Goal: Task Accomplishment & Management: Use online tool/utility

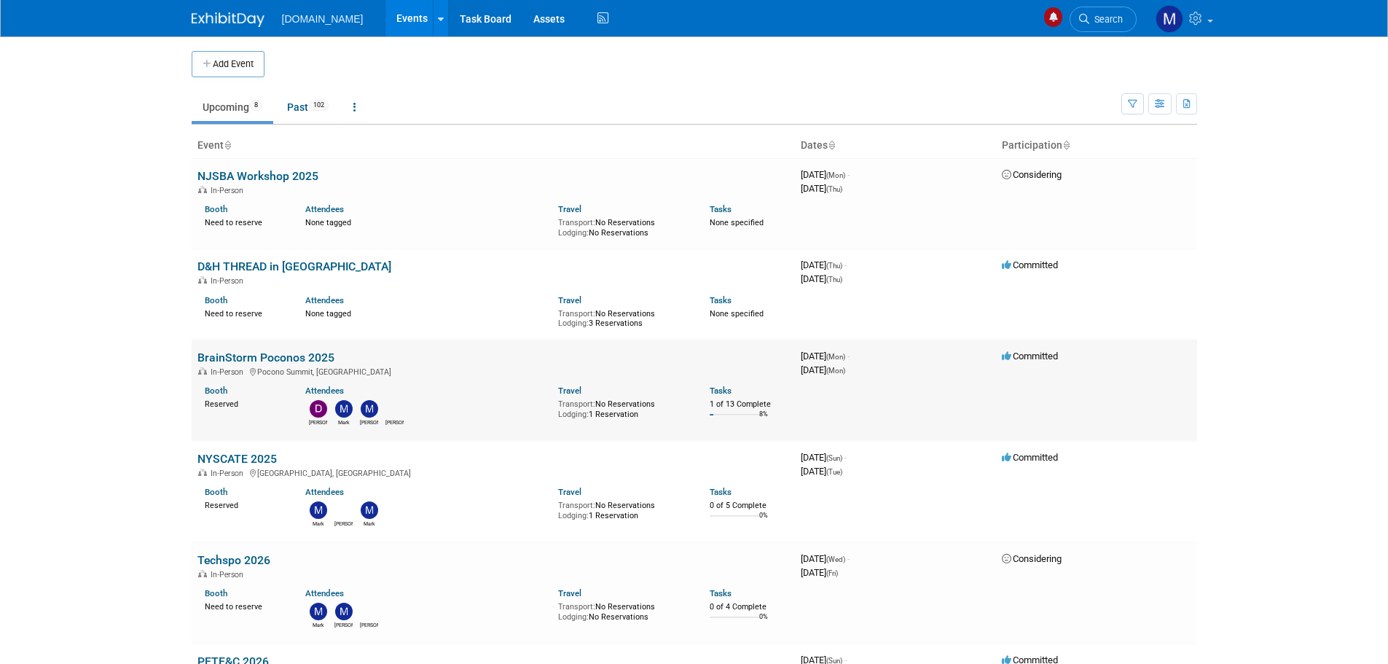
click at [229, 358] on link "BrainStorm Poconos 2025" at bounding box center [265, 357] width 137 height 14
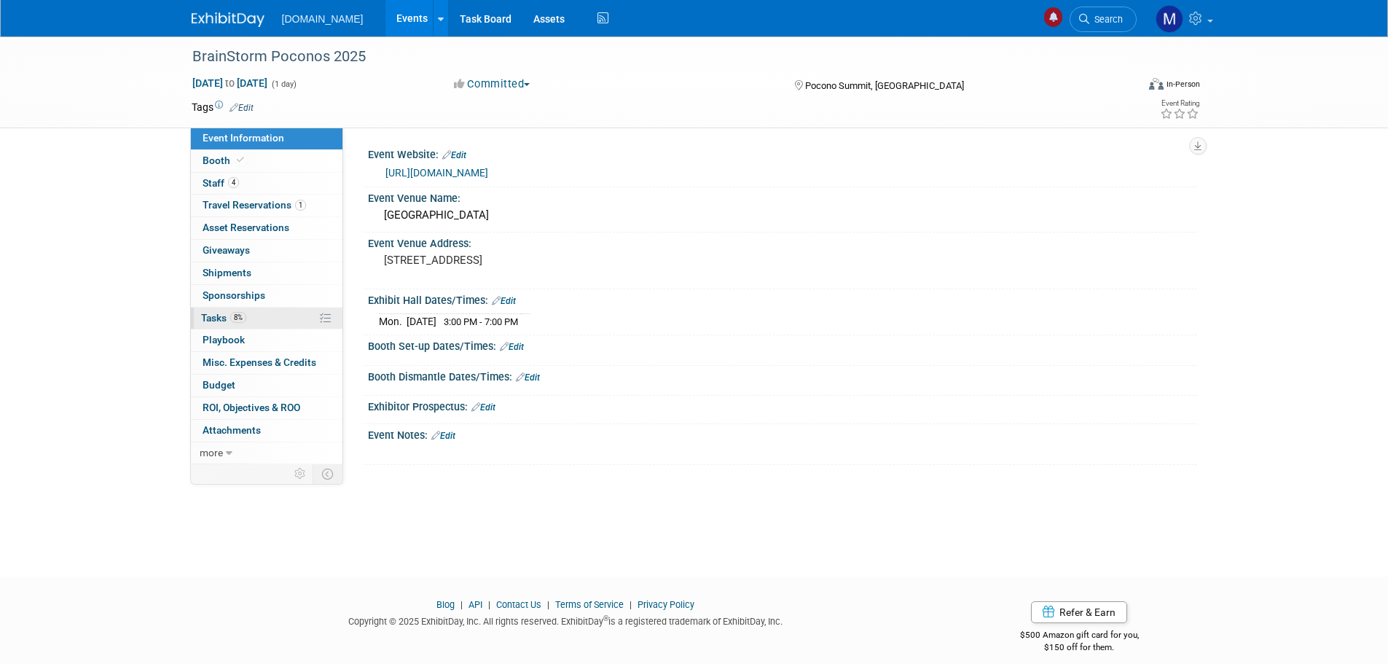
click at [219, 318] on span "Tasks 8%" at bounding box center [223, 318] width 45 height 12
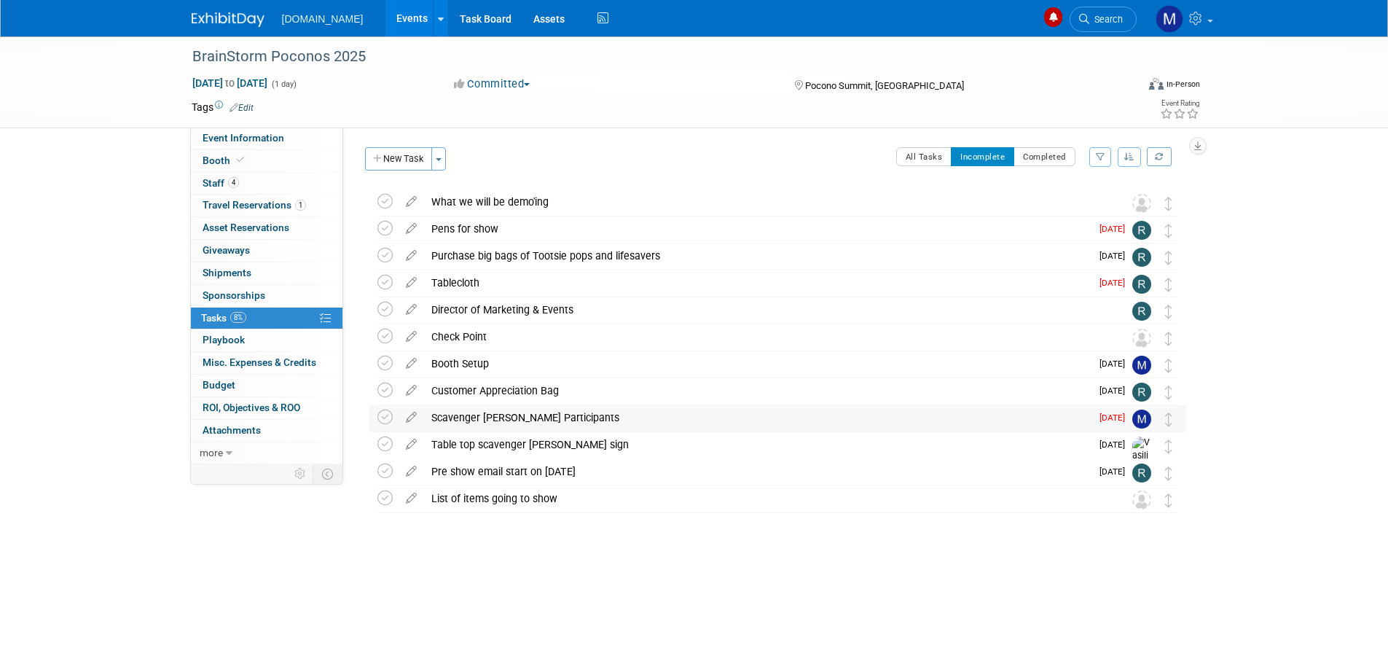
click at [463, 414] on div "Scavenger [PERSON_NAME] Participants" at bounding box center [757, 417] width 666 height 25
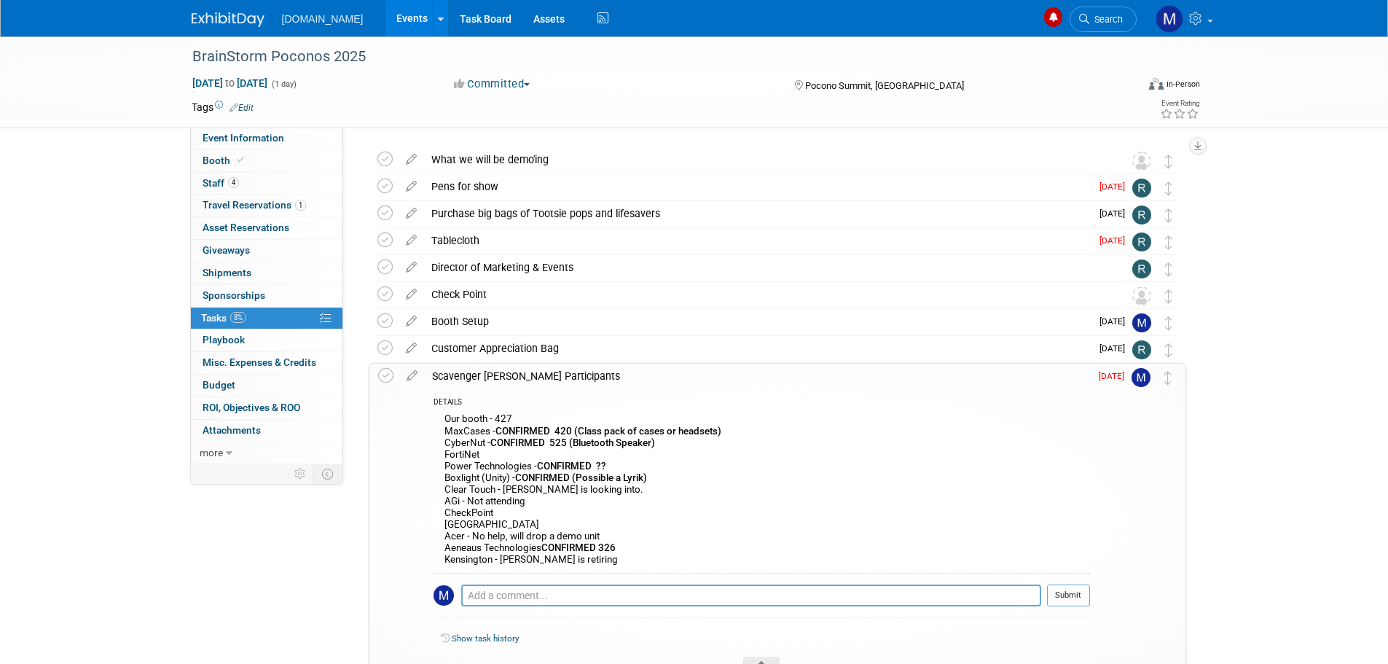
scroll to position [73, 0]
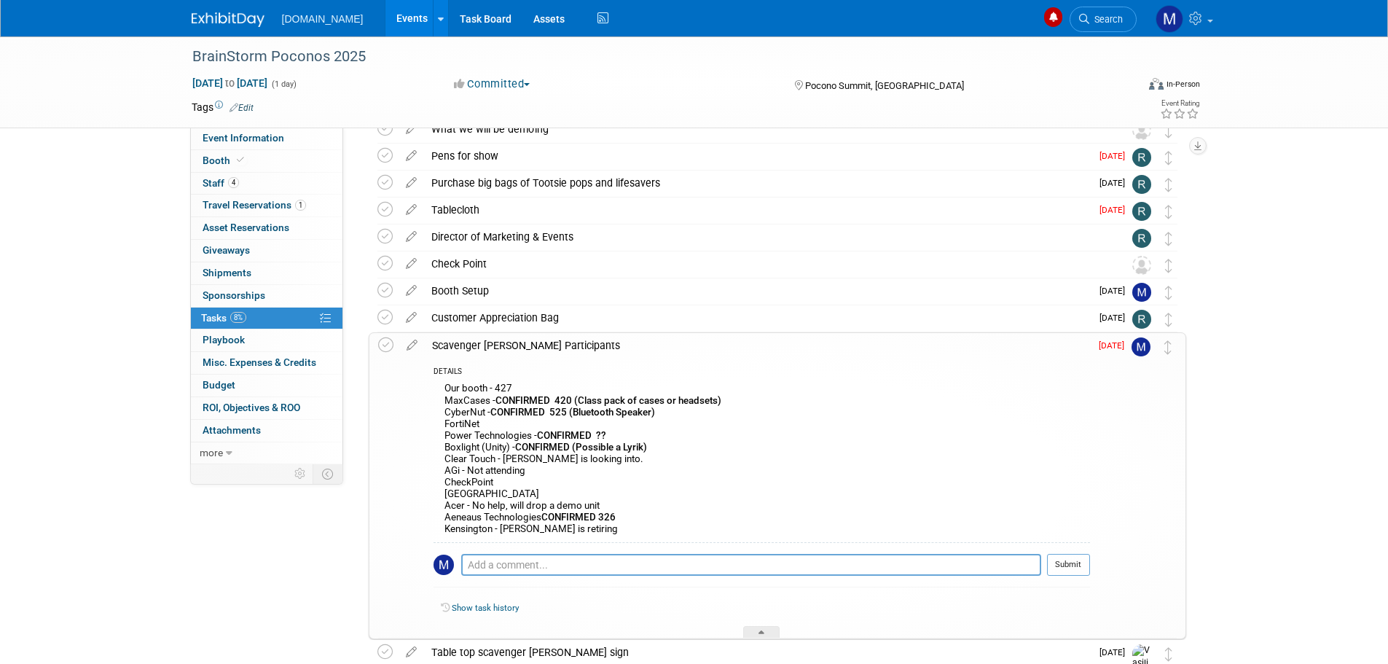
click at [518, 460] on div "Our booth - 427 MaxCases - CONFIRMED 420 (Class pack of cases or headsets) Cybe…" at bounding box center [761, 460] width 656 height 163
click at [508, 460] on div "Our booth - 427 MaxCases - CONFIRMED 420 (Class pack of cases or headsets) Cybe…" at bounding box center [761, 460] width 656 height 163
click at [412, 347] on icon at bounding box center [411, 342] width 25 height 18
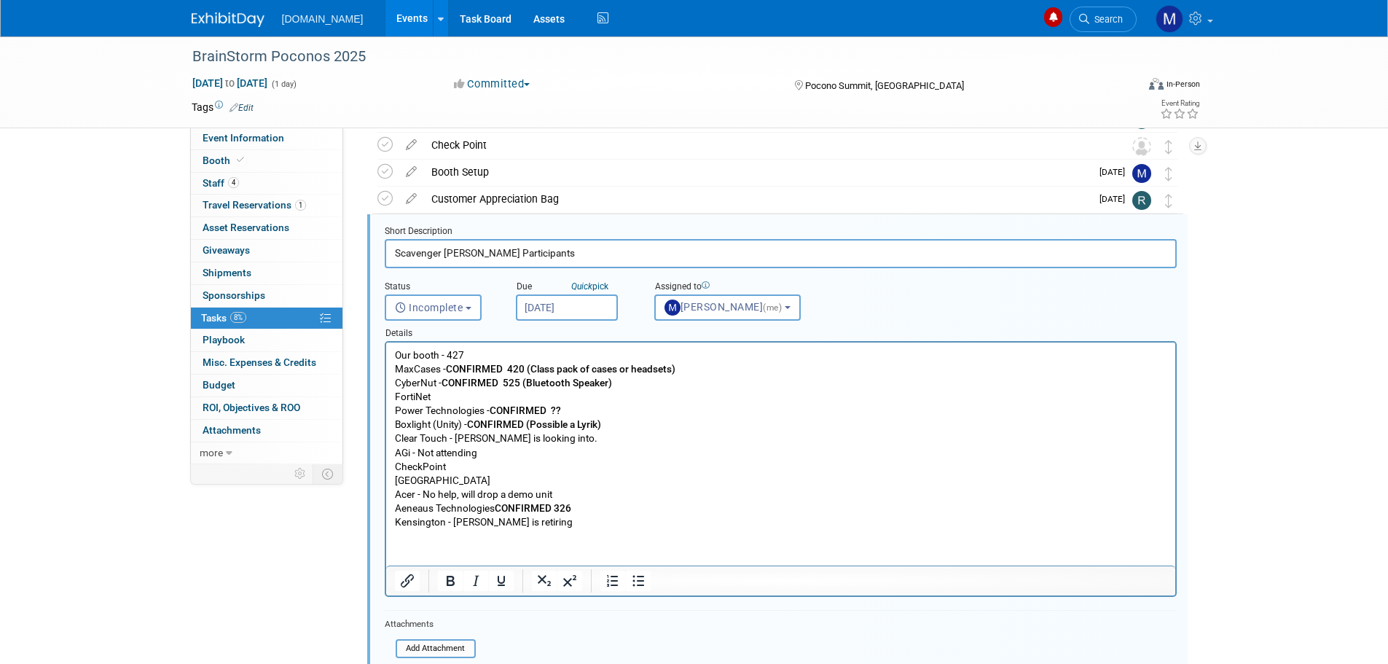
scroll to position [192, 0]
drag, startPoint x: 455, startPoint y: 439, endPoint x: 548, endPoint y: 438, distance: 92.5
click at [548, 438] on p "Our booth - 427 MaxCases - CONFIRMED 420 (Class pack of cases or headsets) Cybe…" at bounding box center [780, 437] width 772 height 181
click at [456, 584] on icon "Bold" at bounding box center [449, 579] width 17 height 17
click at [582, 495] on p "Our booth - 427 MaxCases - CONFIRMED 420 (Class pack of cases or headsets) Cybe…" at bounding box center [780, 437] width 772 height 181
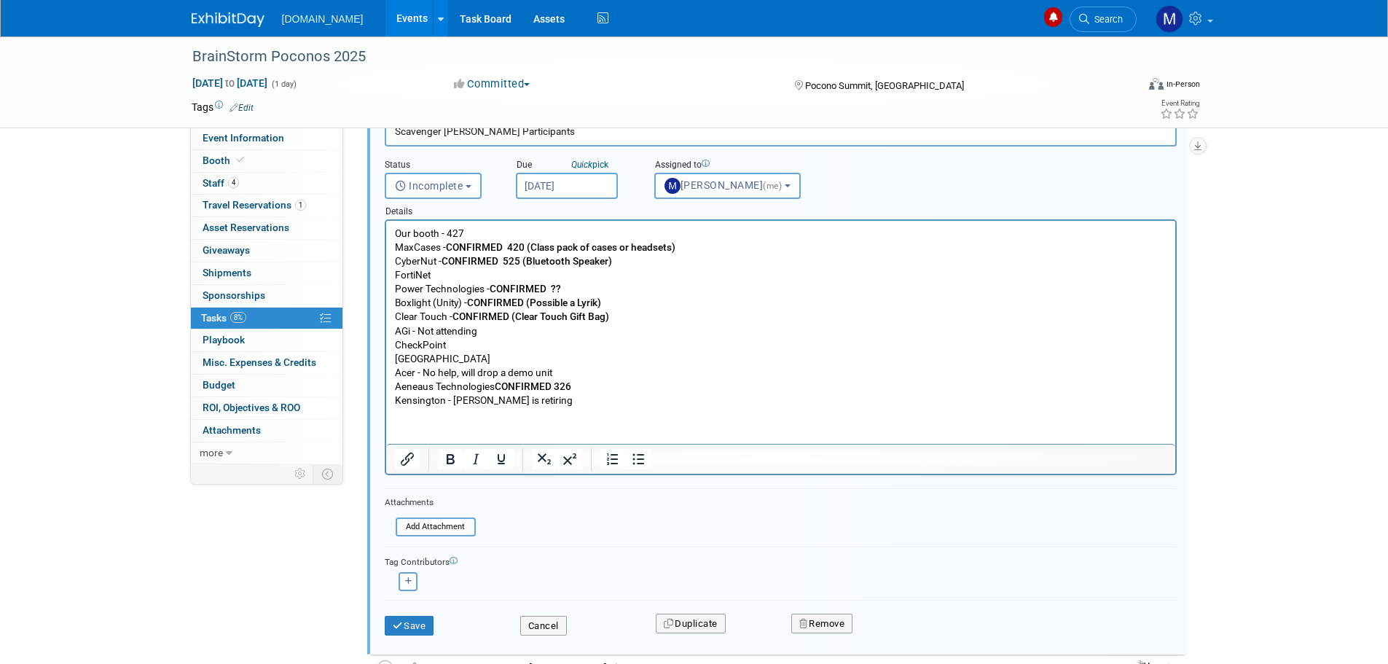
scroll to position [338, 0]
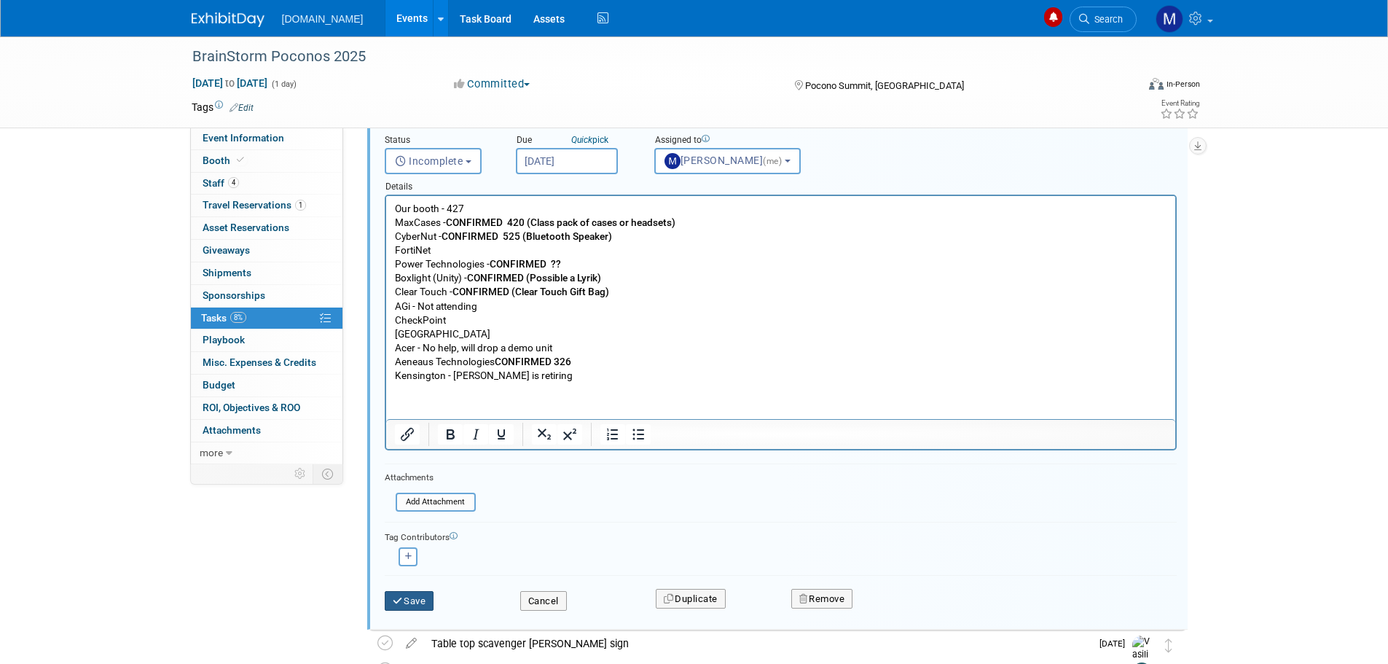
click at [406, 598] on button "Save" at bounding box center [410, 601] width 50 height 20
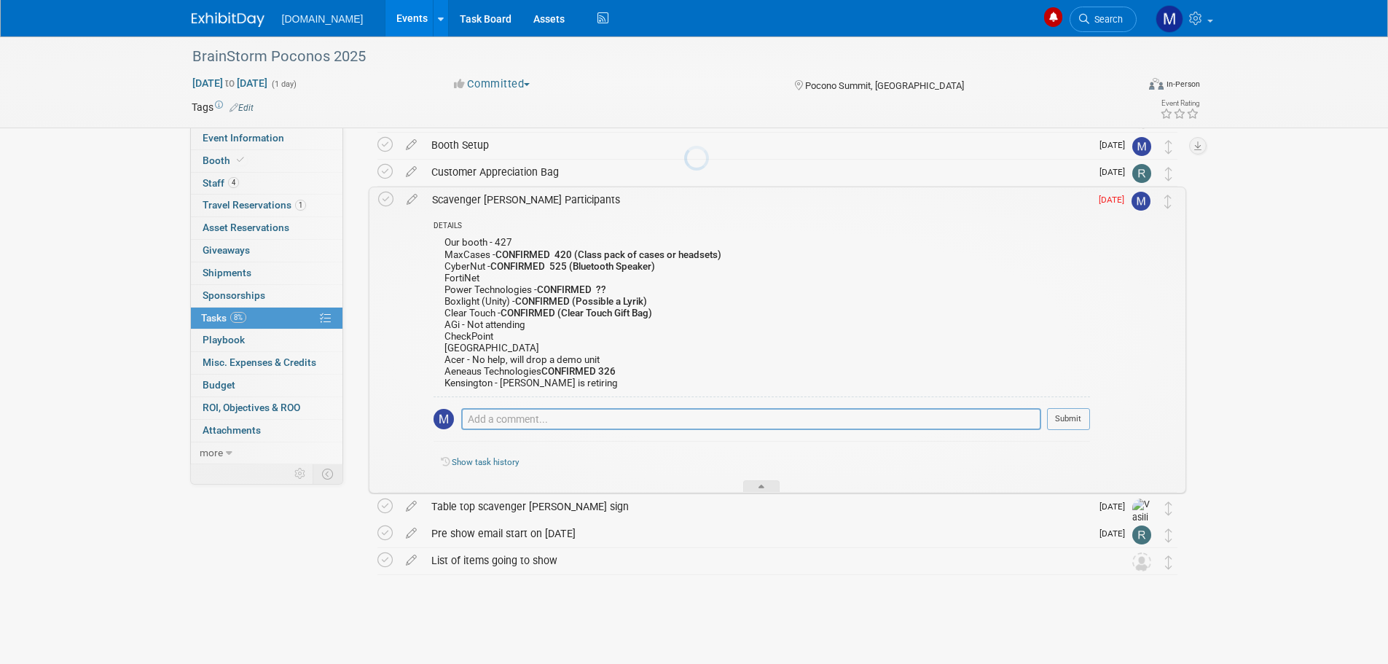
scroll to position [219, 0]
